Goal: Task Accomplishment & Management: Complete application form

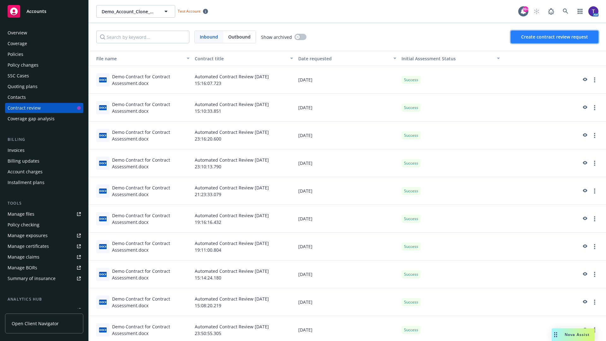
click at [555, 37] on span "Create contract review request" at bounding box center [554, 37] width 67 height 6
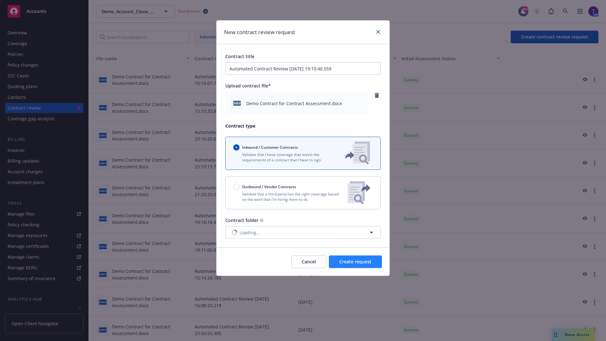
type input "Automated Contract Review [DATE] 19:10:40.559"
click at [355, 262] on span "Create request" at bounding box center [355, 262] width 32 height 6
